Goal: Task Accomplishment & Management: Manage account settings

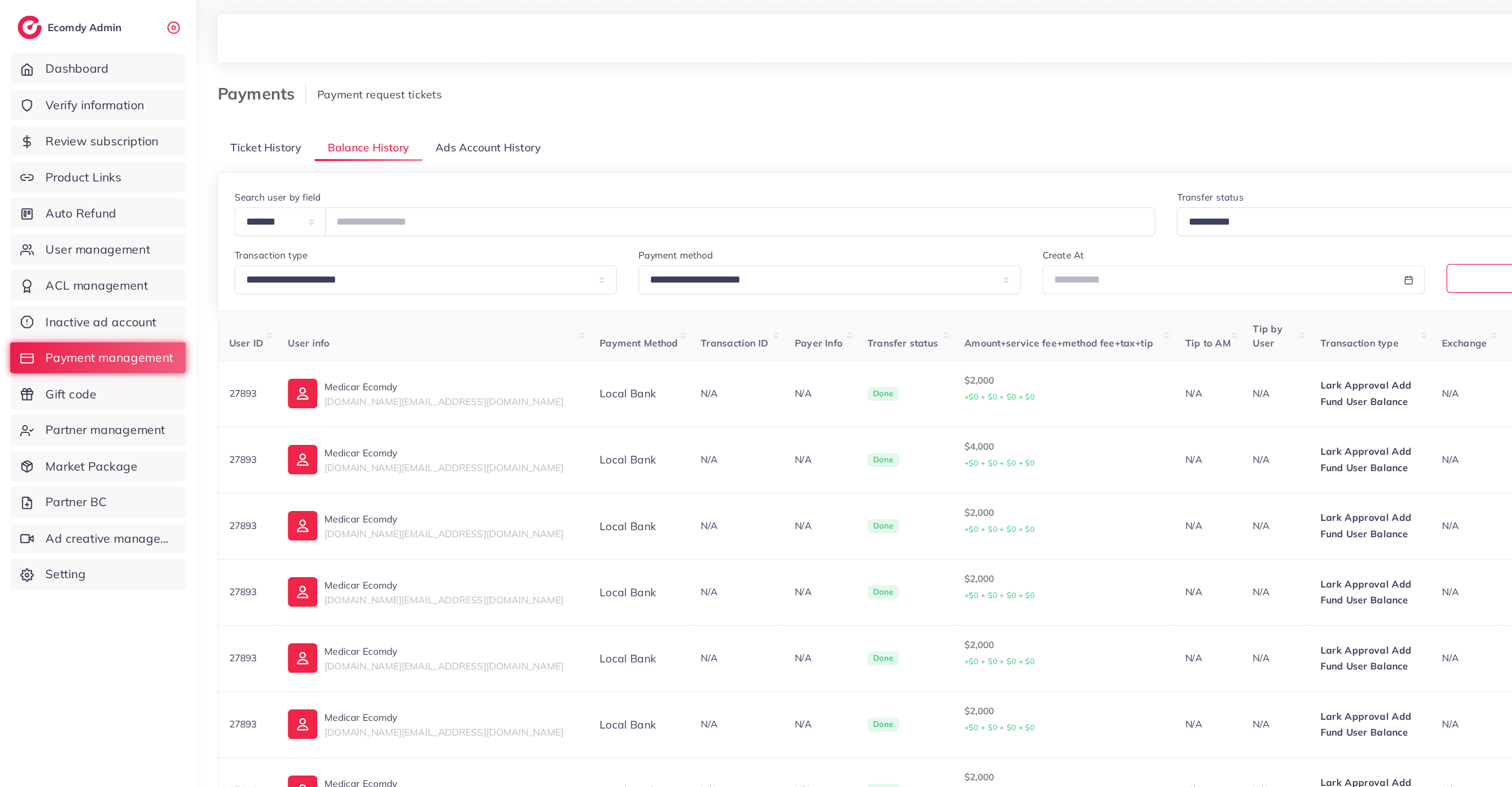
drag, startPoint x: 282, startPoint y: 178, endPoint x: 456, endPoint y: 184, distance: 174.1
click at [449, 187] on input "*****" at bounding box center [599, 180] width 672 height 24
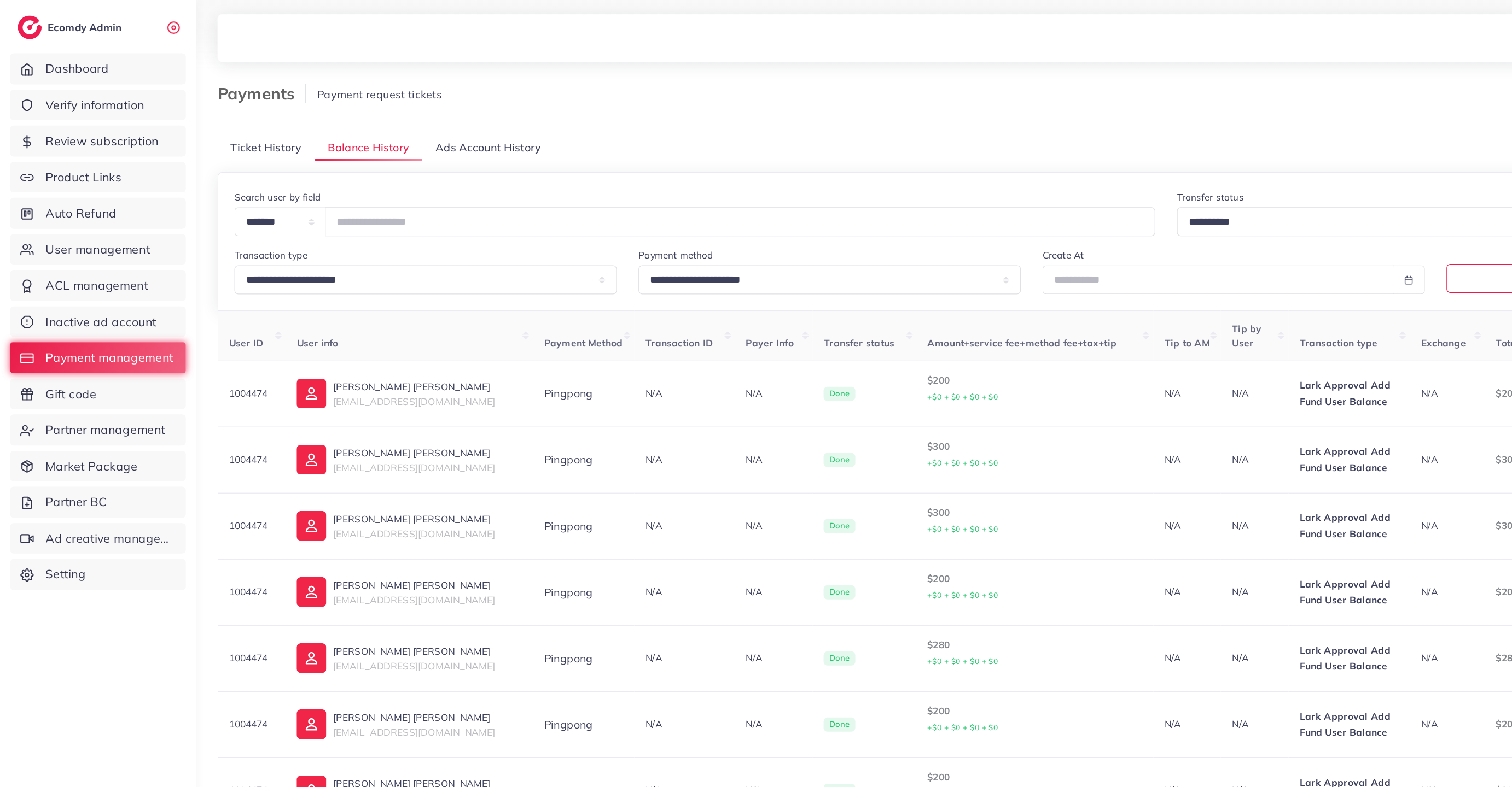
type input "*******"
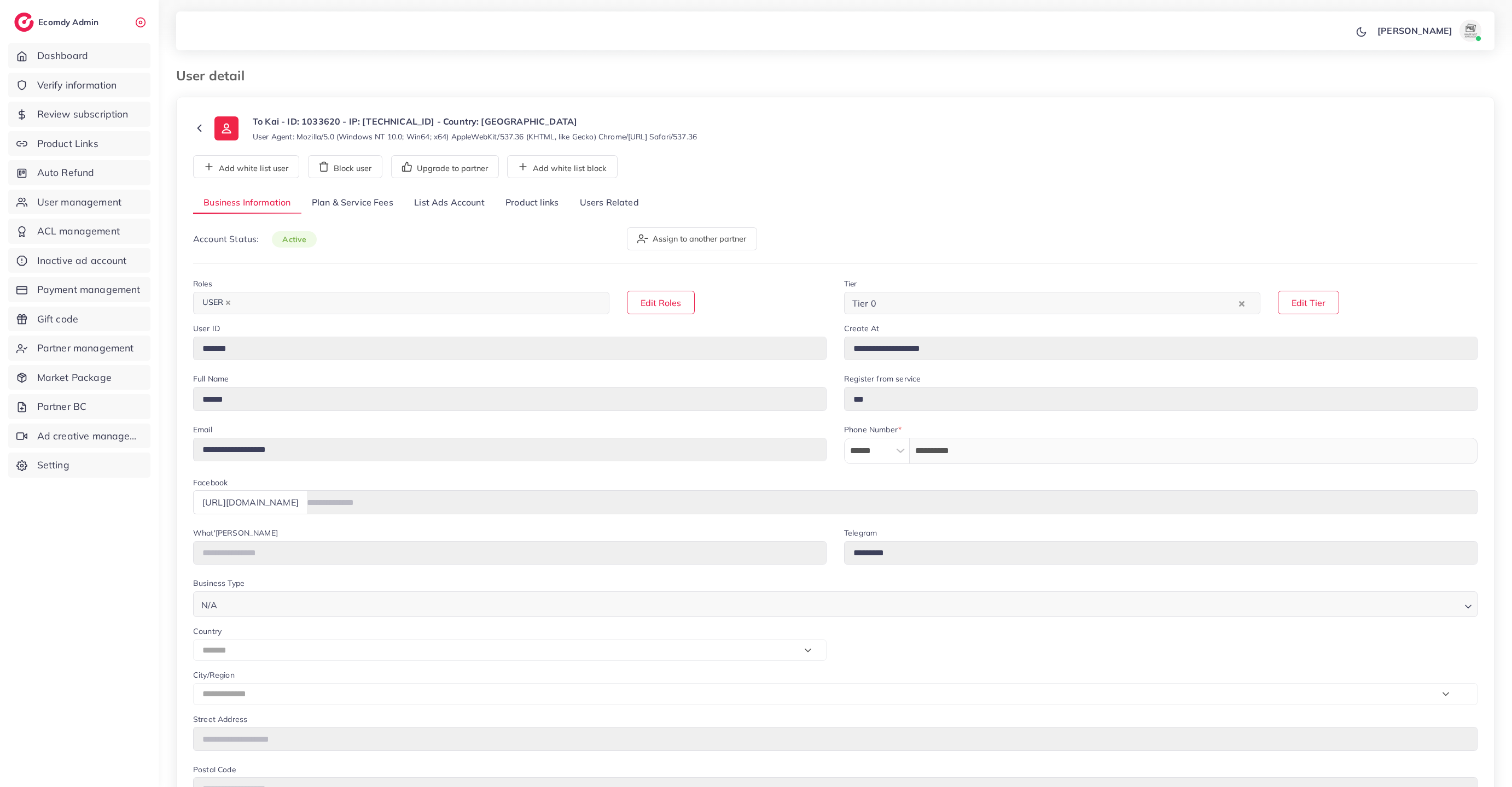
select select "*******"
